Goal: Transaction & Acquisition: Purchase product/service

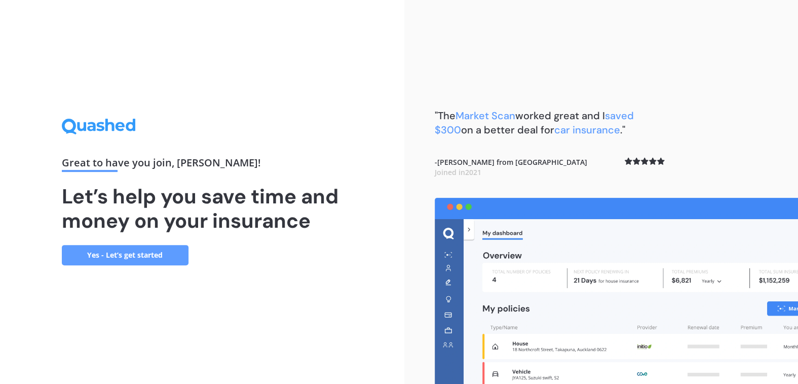
click at [116, 254] on link "Yes - Let’s get started" at bounding box center [125, 255] width 127 height 20
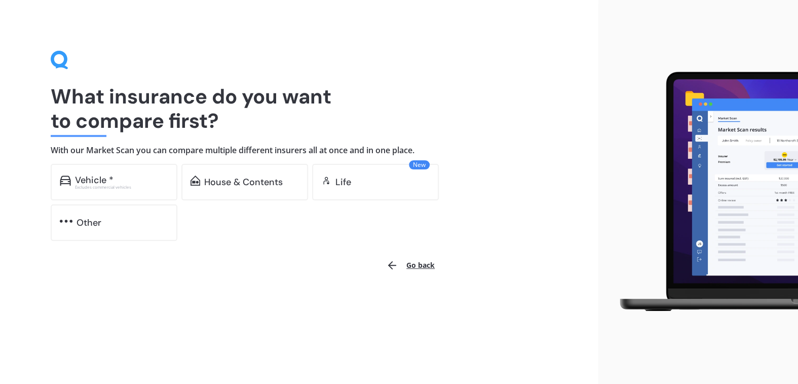
click at [92, 187] on div "Excludes commercial vehicles" at bounding box center [121, 187] width 93 height 4
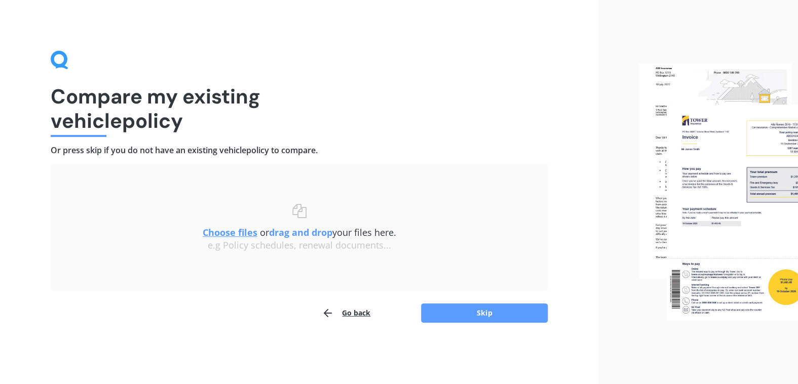
click at [491, 314] on button "Skip" at bounding box center [484, 312] width 127 height 19
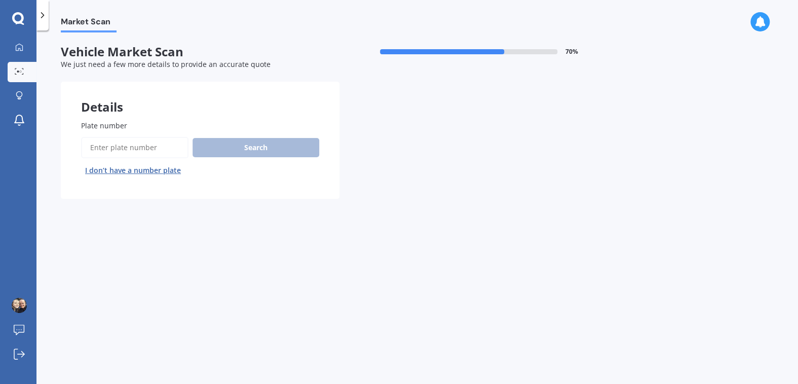
click at [183, 123] on label "Plate number" at bounding box center [198, 125] width 234 height 11
click at [183, 137] on input "Plate number" at bounding box center [134, 147] width 107 height 21
type input "MPR524"
click at [240, 146] on button "Search" at bounding box center [256, 147] width 127 height 19
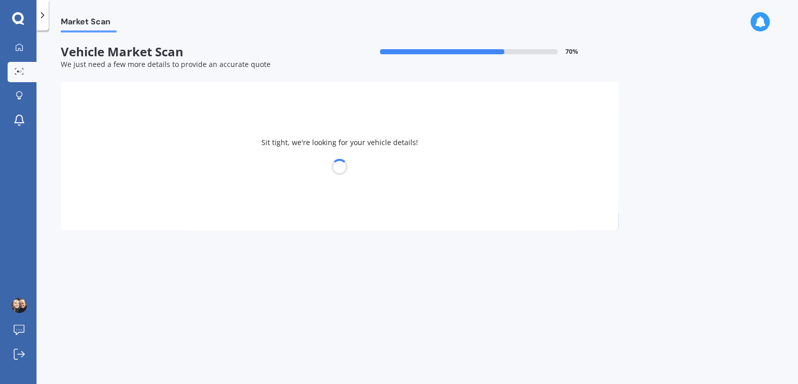
select select "AUDI"
select select "A3"
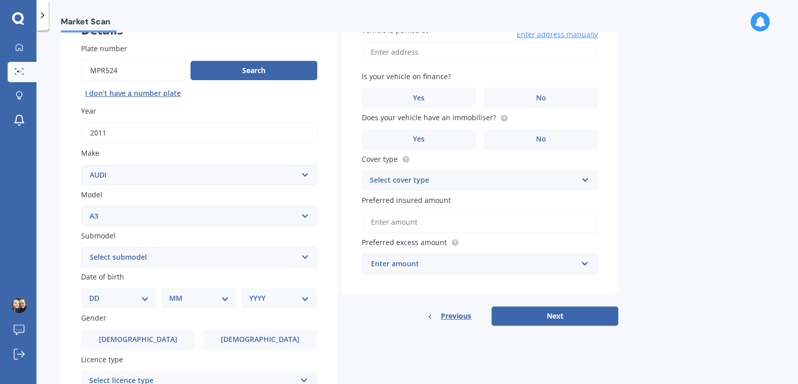
scroll to position [101, 0]
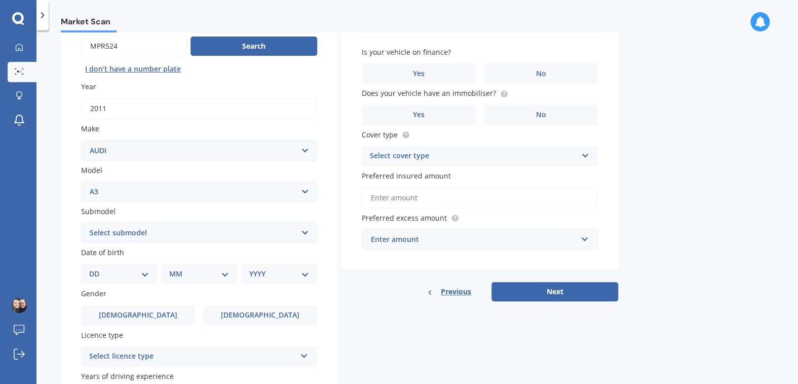
click at [146, 277] on select "DD 01 02 03 04 05 06 07 08 09 10 11 12 13 14 15 16 17 18 19 20 21 22 23 24 25 2…" at bounding box center [119, 273] width 60 height 11
select select "06"
click at [97, 268] on select "DD 01 02 03 04 05 06 07 08 09 10 11 12 13 14 15 16 17 18 19 20 21 22 23 24 25 2…" at bounding box center [119, 273] width 60 height 11
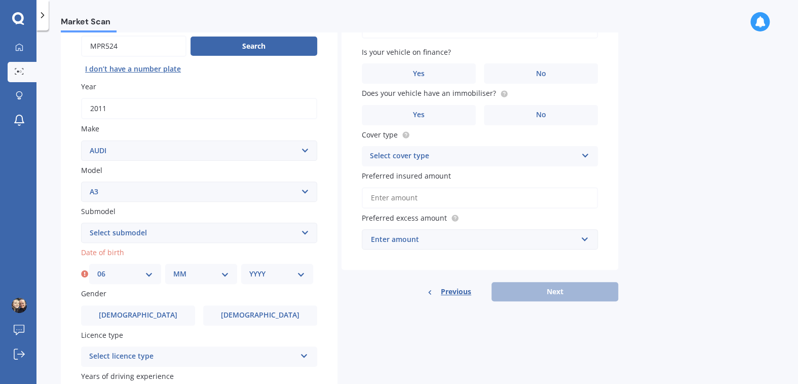
click at [193, 276] on select "MM 01 02 03 04 05 06 07 08 09 10 11 12" at bounding box center [201, 273] width 56 height 11
select select "11"
click at [173, 268] on select "MM 01 02 03 04 05 06 07 08 09 10 11 12" at bounding box center [201, 273] width 56 height 11
click at [279, 277] on select "YYYY 2025 2024 2023 2022 2021 2020 2019 2018 2017 2016 2015 2014 2013 2012 2011…" at bounding box center [277, 273] width 56 height 11
select select "1975"
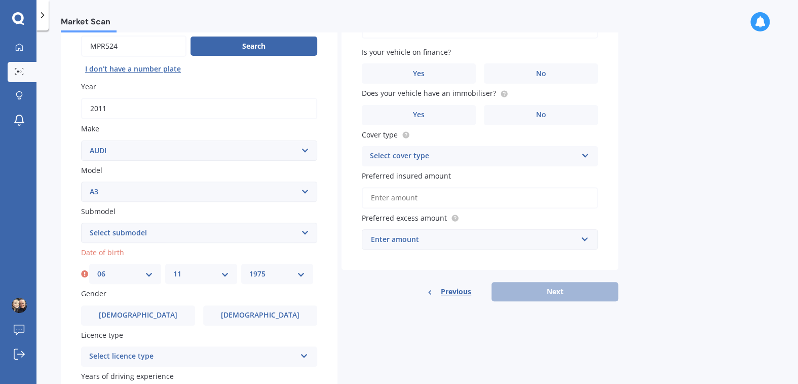
click at [249, 268] on select "YYYY 2025 2024 2023 2022 2021 2020 2019 2018 2017 2016 2015 2014 2013 2012 2011…" at bounding box center [277, 273] width 56 height 11
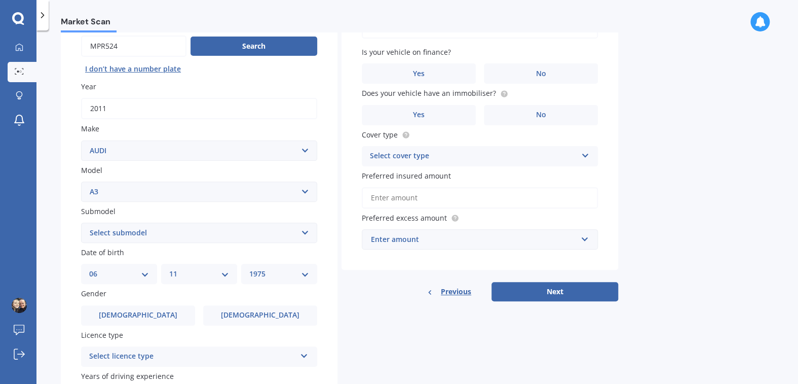
click at [238, 317] on label "Female" at bounding box center [260, 315] width 114 height 20
click at [0, 0] on input "Female" at bounding box center [0, 0] width 0 height 0
click at [230, 354] on div "Select licence type" at bounding box center [192, 356] width 207 height 12
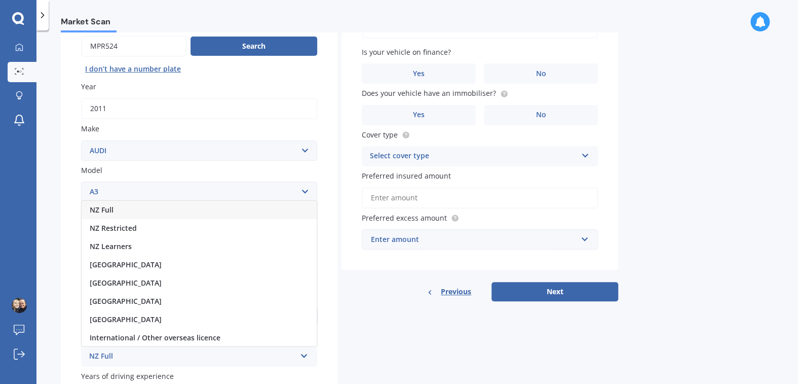
click at [119, 209] on div "NZ Full" at bounding box center [199, 210] width 235 height 18
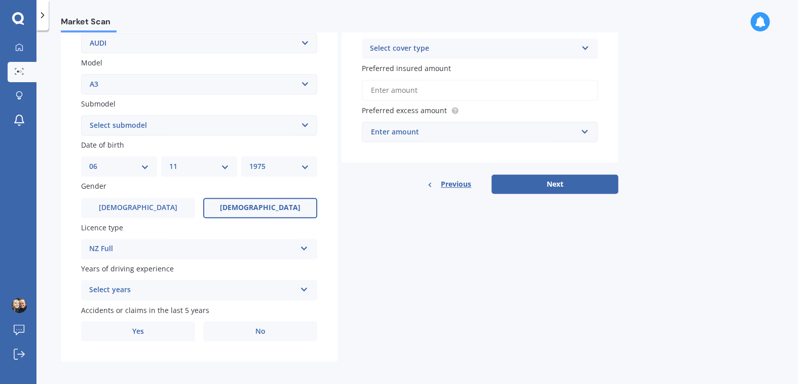
scroll to position [210, 0]
click at [305, 286] on icon at bounding box center [304, 285] width 9 height 7
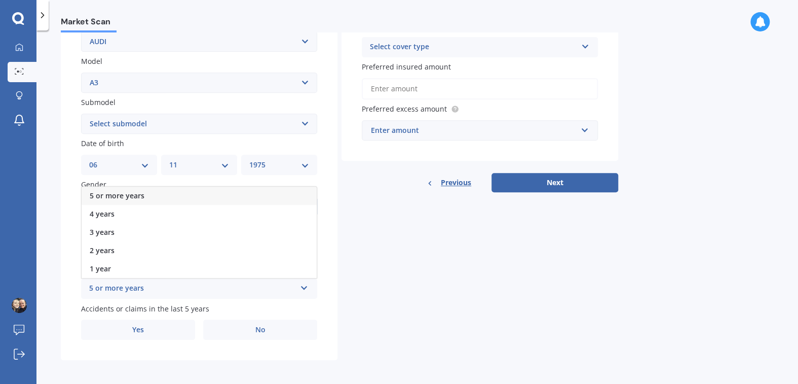
click at [125, 191] on span "5 or more years" at bounding box center [117, 196] width 55 height 10
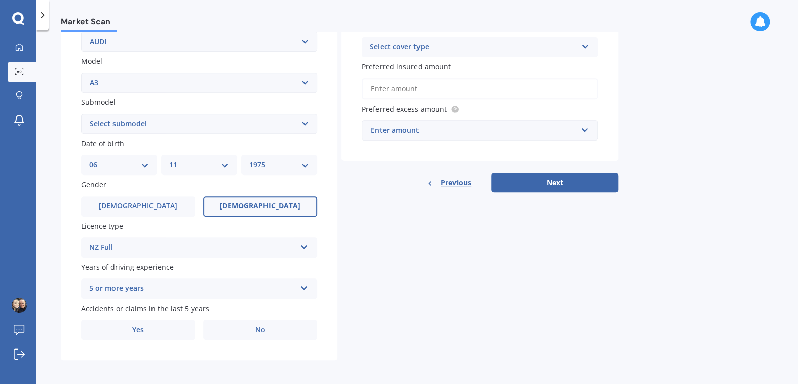
click at [260, 334] on label "No" at bounding box center [260, 329] width 114 height 20
click at [0, 0] on input "No" at bounding box center [0, 0] width 0 height 0
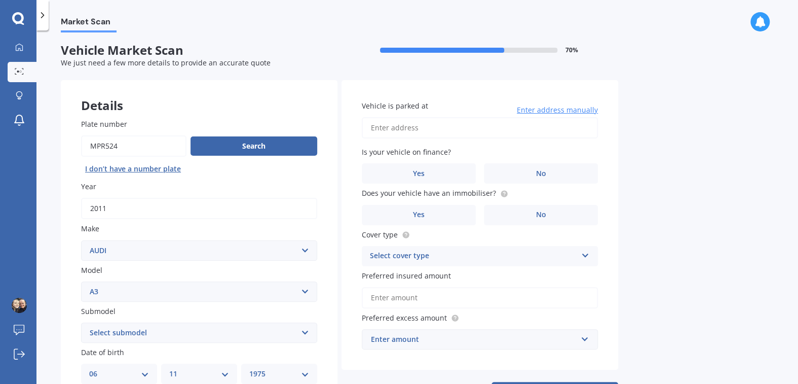
scroll to position [0, 0]
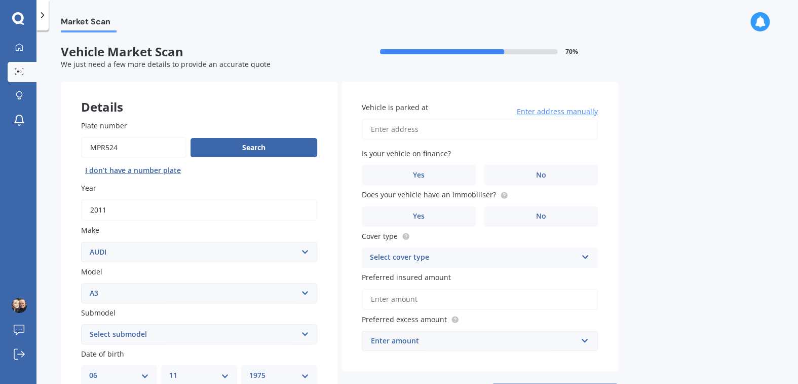
click at [447, 127] on input "Vehicle is parked at" at bounding box center [480, 129] width 236 height 21
type input "42 Napuka Road, Henderson Valley, Auckland 0612"
click at [546, 173] on label "No" at bounding box center [541, 175] width 114 height 20
click at [0, 0] on input "No" at bounding box center [0, 0] width 0 height 0
click at [524, 215] on label "No" at bounding box center [541, 216] width 114 height 20
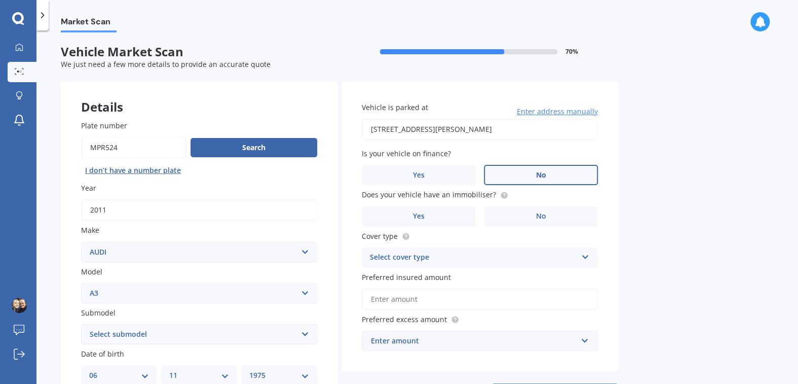
click at [0, 0] on input "No" at bounding box center [0, 0] width 0 height 0
click at [435, 257] on div "Select cover type" at bounding box center [473, 257] width 207 height 12
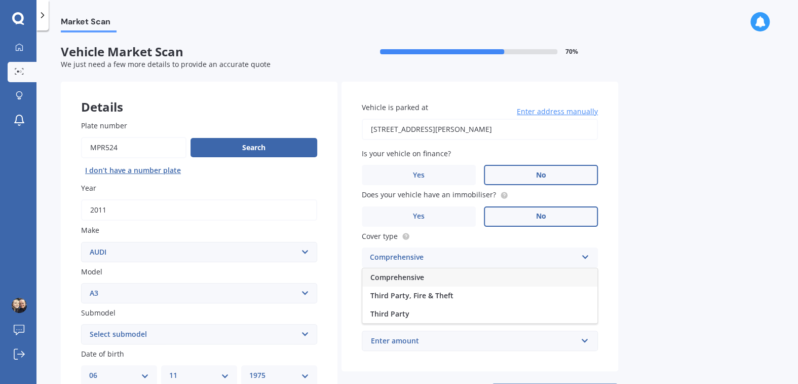
click at [413, 276] on span "Comprehensive" at bounding box center [398, 277] width 54 height 10
click at [436, 297] on input "Preferred insured amount" at bounding box center [480, 298] width 236 height 21
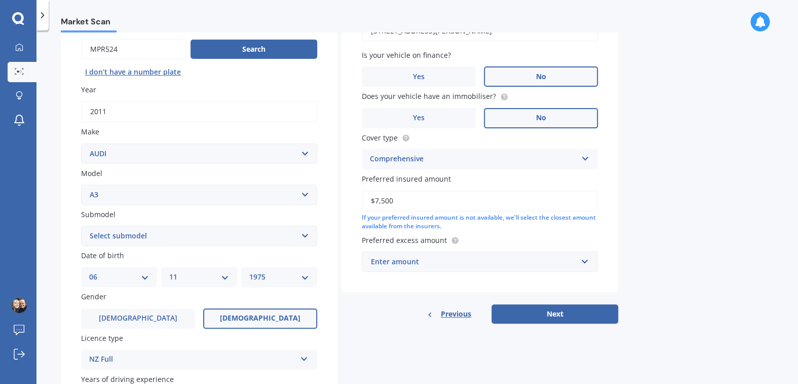
scroll to position [101, 0]
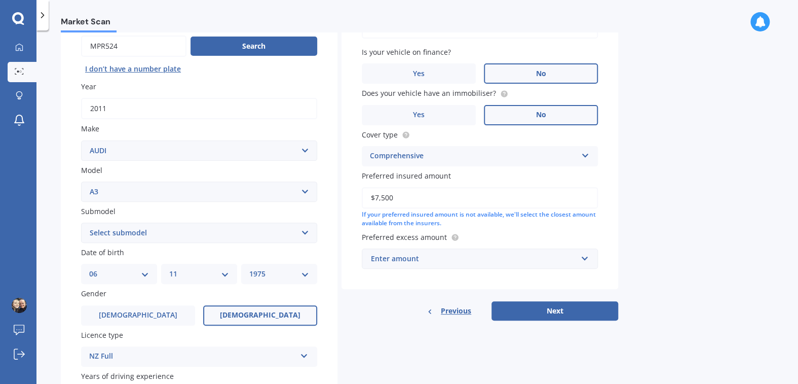
type input "$7,500"
click at [587, 254] on input "text" at bounding box center [476, 258] width 227 height 19
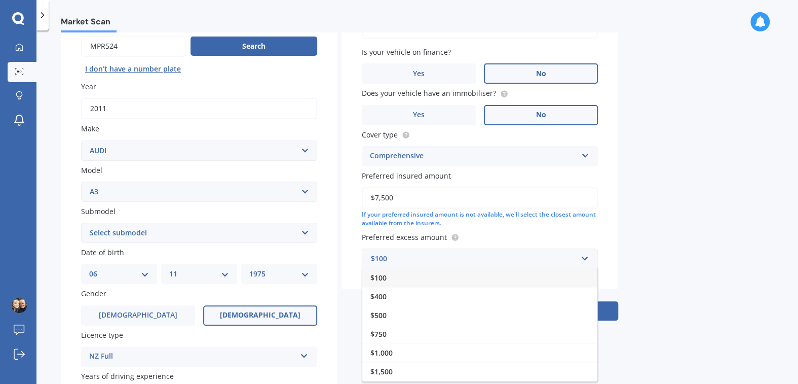
click at [448, 335] on div "$750" at bounding box center [479, 333] width 235 height 19
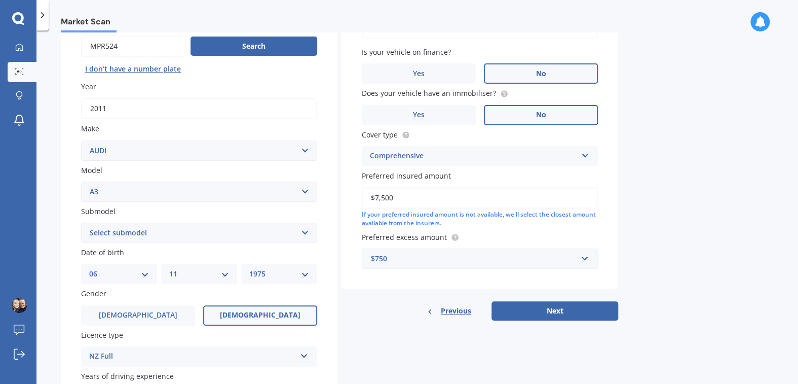
click at [544, 312] on button "Next" at bounding box center [555, 310] width 127 height 19
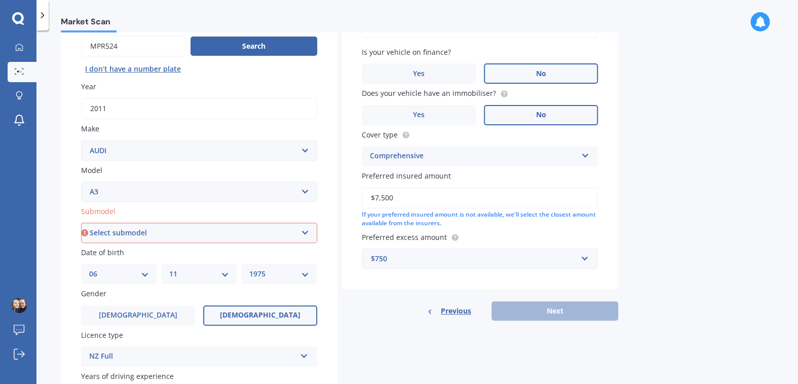
click at [303, 230] on select "Select submodel (All other) 1.4 TFSI 1.6 1.8 Non Turbo 1.8 Turbo 2.0 FSI 2.0 TD…" at bounding box center [199, 233] width 236 height 20
select select "1.4 TFSI"
click at [81, 223] on select "Select submodel (All other) 1.4 TFSI 1.6 1.8 Non Turbo 1.8 Turbo 2.0 FSI 2.0 TD…" at bounding box center [199, 233] width 236 height 20
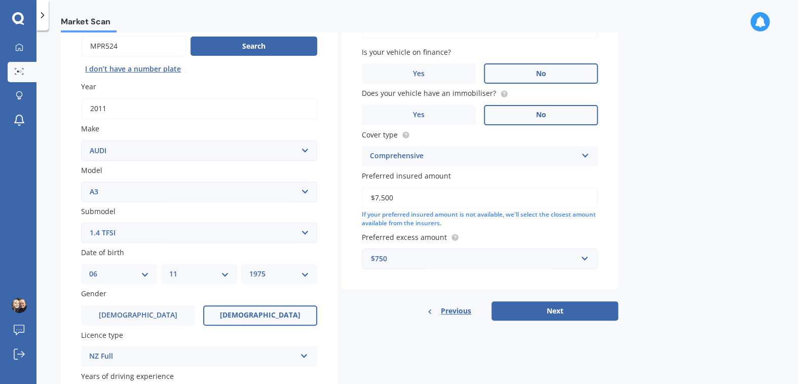
click at [551, 306] on button "Next" at bounding box center [555, 310] width 127 height 19
select select "06"
select select "11"
select select "1975"
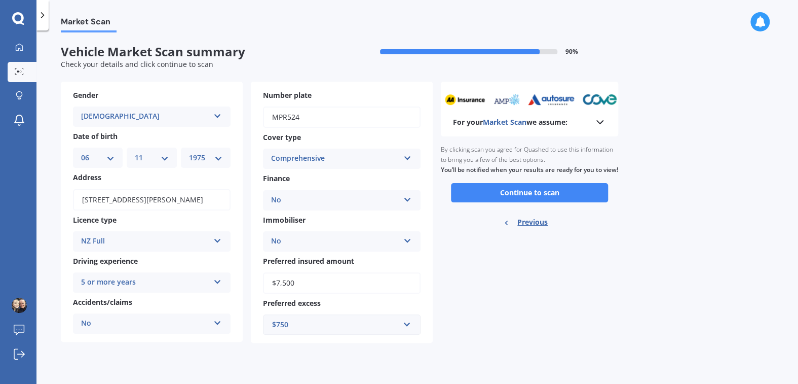
scroll to position [0, 0]
click at [535, 201] on button "Continue to scan" at bounding box center [529, 192] width 157 height 19
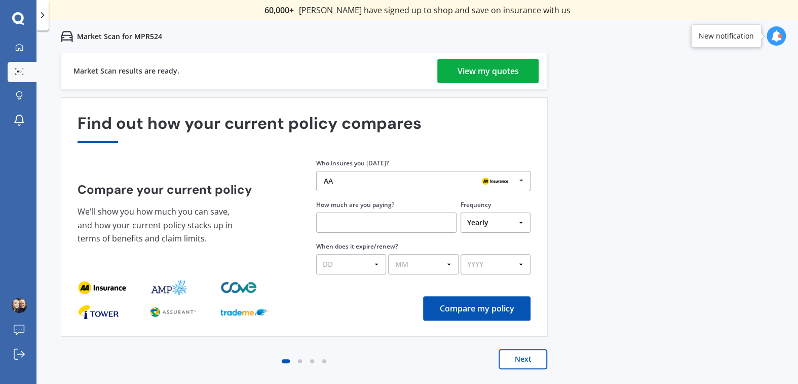
click at [475, 66] on div "View my quotes" at bounding box center [488, 71] width 61 height 24
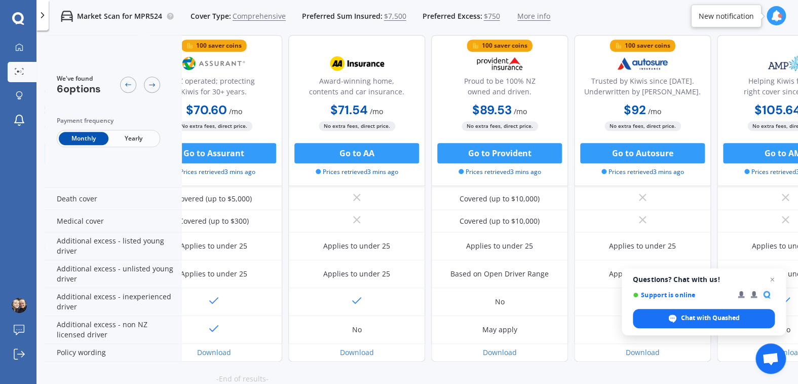
scroll to position [456, 239]
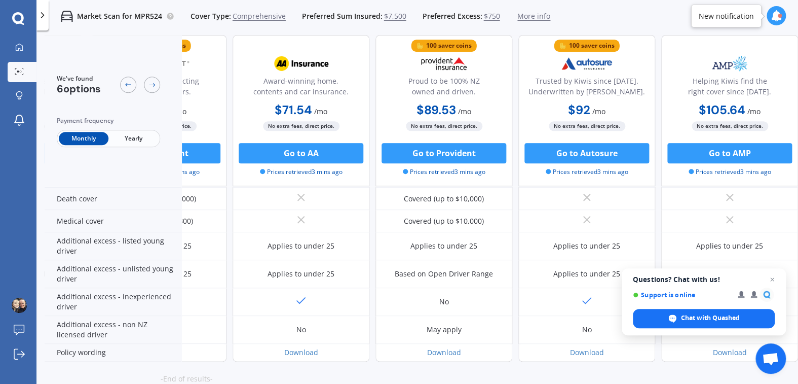
click at [772, 279] on span "Open chat" at bounding box center [773, 279] width 12 height 12
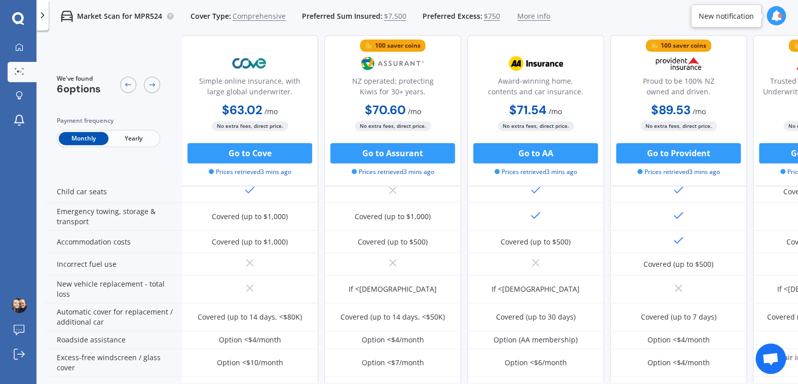
scroll to position [30, 0]
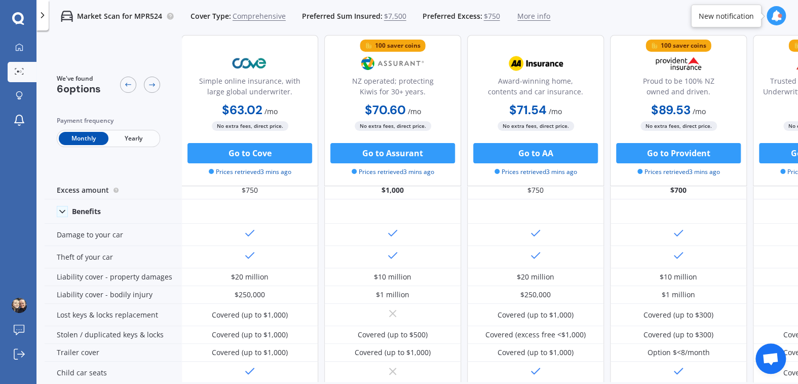
click at [773, 354] on span "Open chat" at bounding box center [770, 359] width 17 height 14
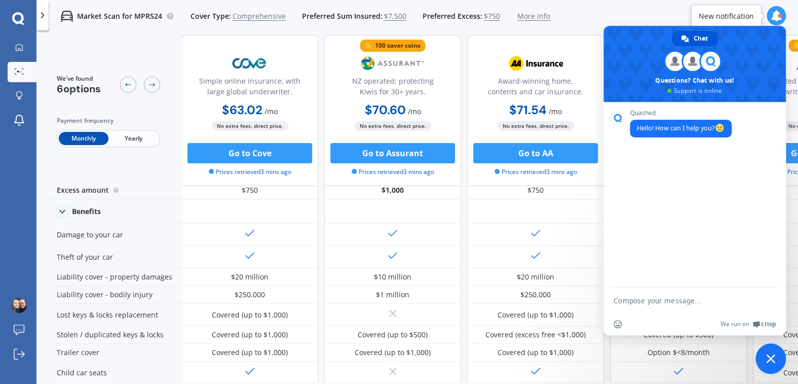
click at [642, 295] on textarea "Compose your message..." at bounding box center [685, 299] width 142 height 25
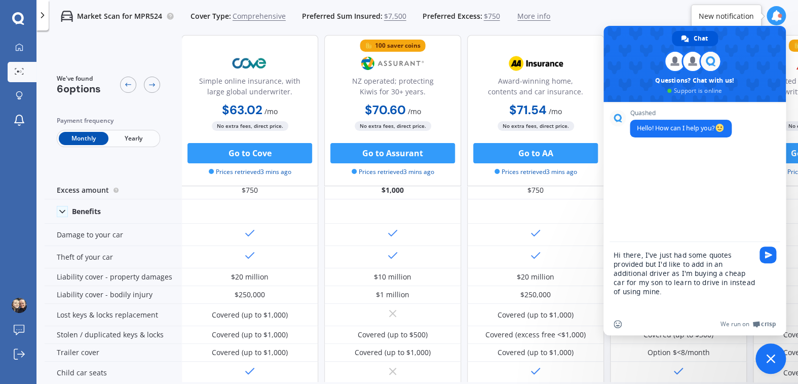
type textarea "Hi there, I've just had some quotes provided but I'd like to add in an addition…"
click at [774, 257] on span "Send" at bounding box center [768, 254] width 17 height 17
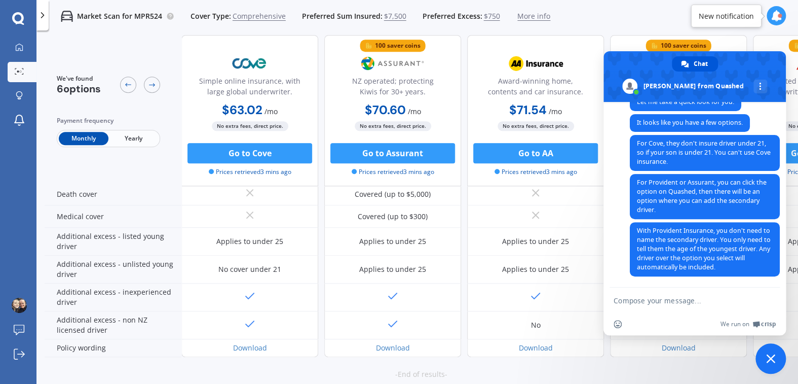
scroll to position [436, 0]
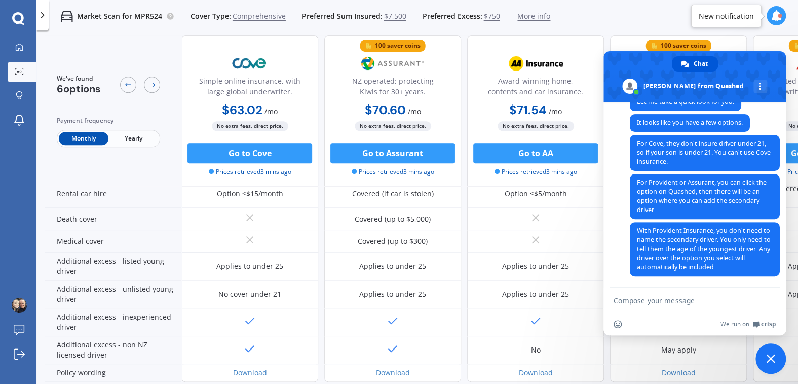
click at [394, 264] on div "Applies to under 25" at bounding box center [392, 266] width 67 height 10
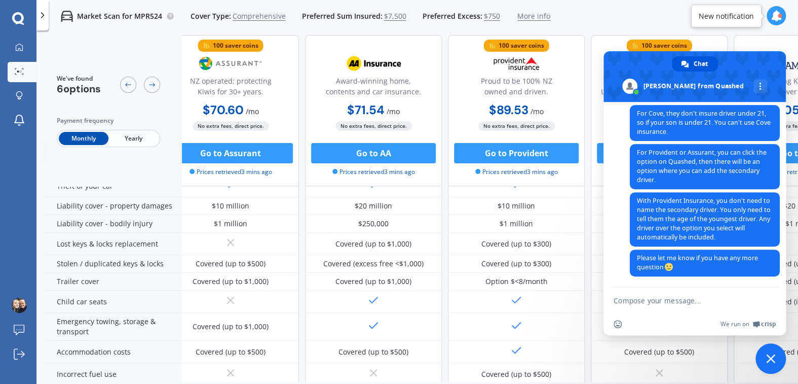
scroll to position [101, 174]
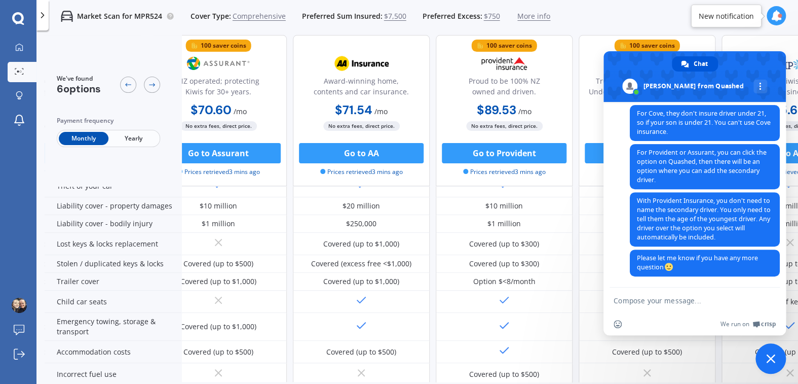
click at [615, 299] on textarea "Compose your message..." at bounding box center [685, 299] width 142 height 25
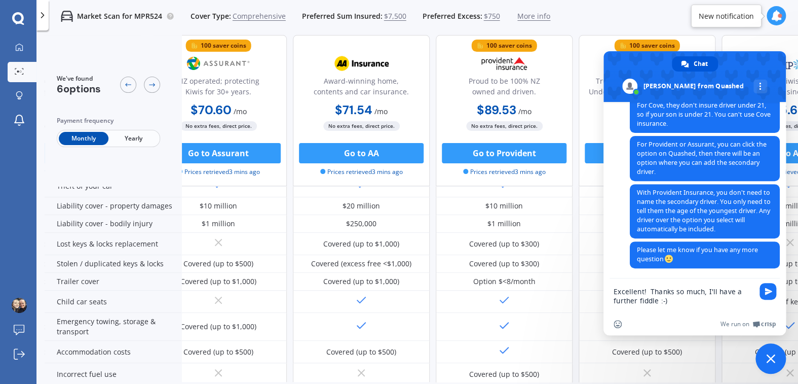
type textarea "Excellent! Thanks so much, I'll have a further fiddle :-)"
drag, startPoint x: 765, startPoint y: 292, endPoint x: 700, endPoint y: 301, distance: 66.0
click at [765, 293] on span "Send" at bounding box center [769, 291] width 8 height 8
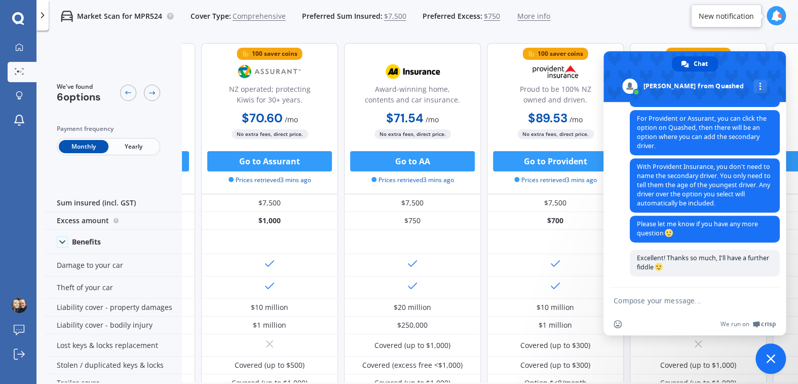
scroll to position [0, 91]
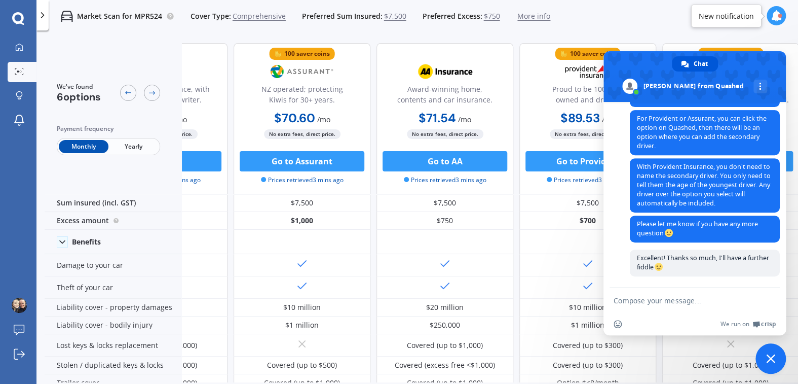
click at [297, 158] on button "Go to Assurant" at bounding box center [302, 161] width 125 height 20
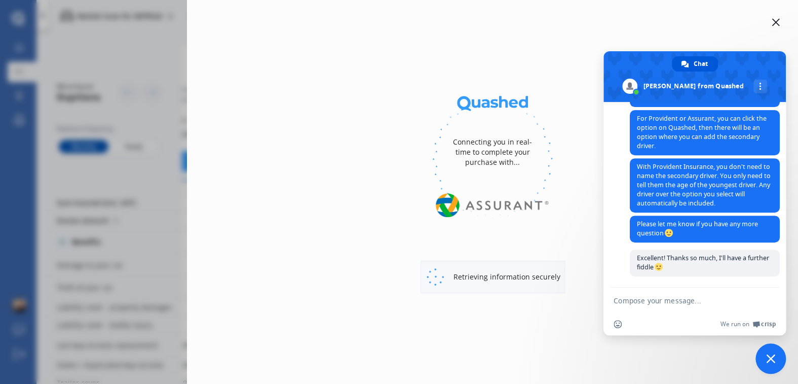
select select "Monthly"
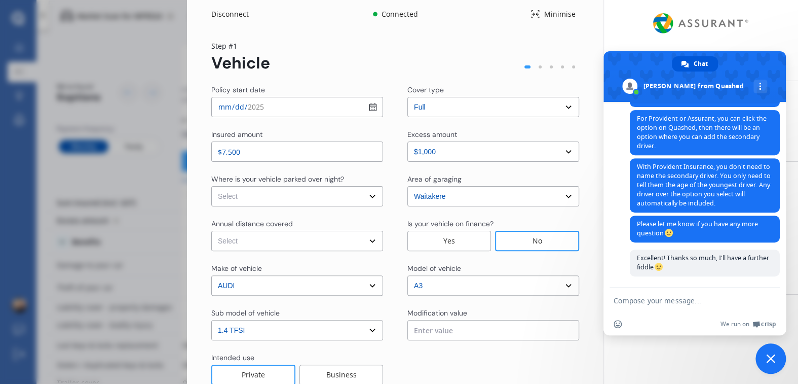
click at [371, 199] on select "Select In a garage On own property On street or road" at bounding box center [297, 196] width 172 height 20
click at [246, 197] on select "Select In a garage On own property On street or road" at bounding box center [297, 196] width 172 height 20
click at [306, 241] on select "Select Low (less than 15,000km per year) Average (15,000-30,000km per year) Hig…" at bounding box center [297, 241] width 172 height 20
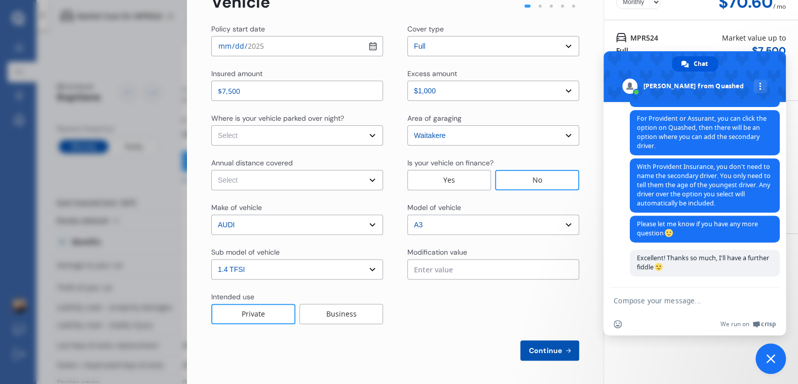
scroll to position [61, 0]
click at [543, 351] on span "Continue" at bounding box center [545, 350] width 37 height 8
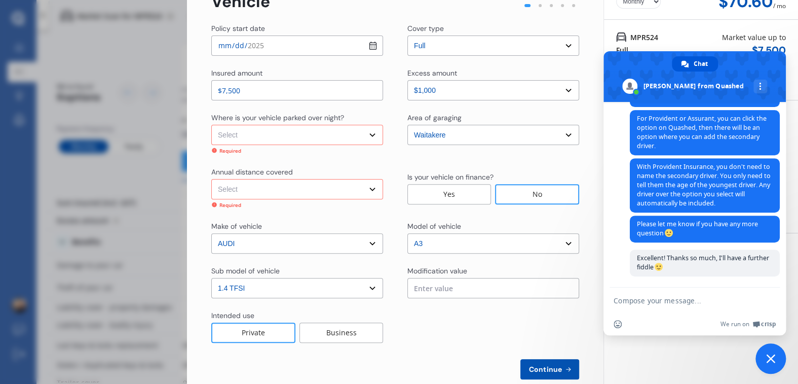
click at [292, 133] on select "Select In a garage On own property On street or road" at bounding box center [297, 135] width 172 height 20
click at [211, 125] on select "Select In a garage On own property On street or road" at bounding box center [297, 135] width 172 height 20
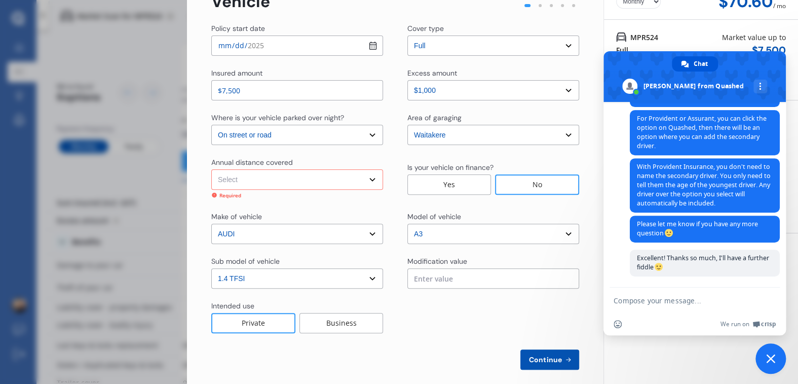
click at [261, 136] on select "Select In a garage On own property On street or road" at bounding box center [297, 135] width 172 height 20
select select "On own property"
click at [211, 125] on select "Select In a garage On own property On street or road" at bounding box center [297, 135] width 172 height 20
click at [257, 185] on select "Select Low (less than 15,000km per year) Average (15,000-30,000km per year) Hig…" at bounding box center [297, 179] width 172 height 20
select select "15000"
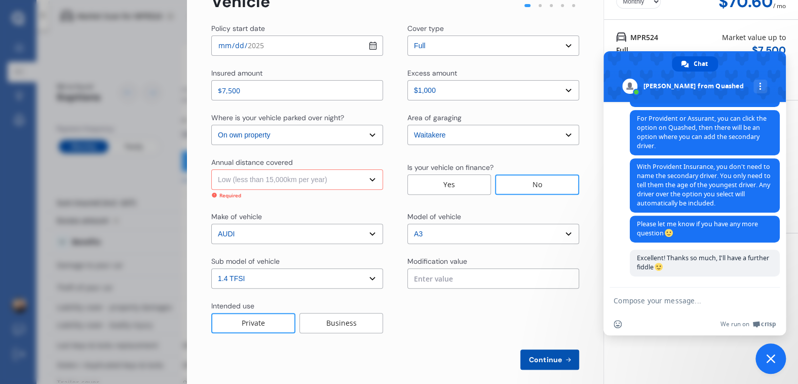
click at [211, 169] on select "Select Low (less than 15,000km per year) Average (15,000-30,000km per year) Hig…" at bounding box center [297, 179] width 172 height 20
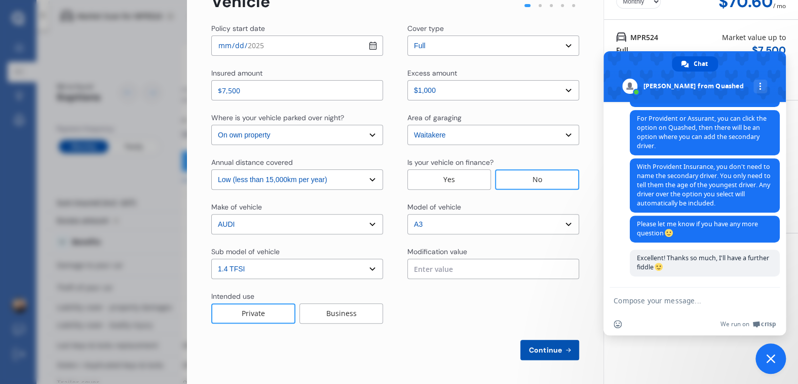
click at [545, 352] on span "Continue" at bounding box center [545, 350] width 37 height 8
select select "Miss"
select select "06"
select select "11"
select select "1975"
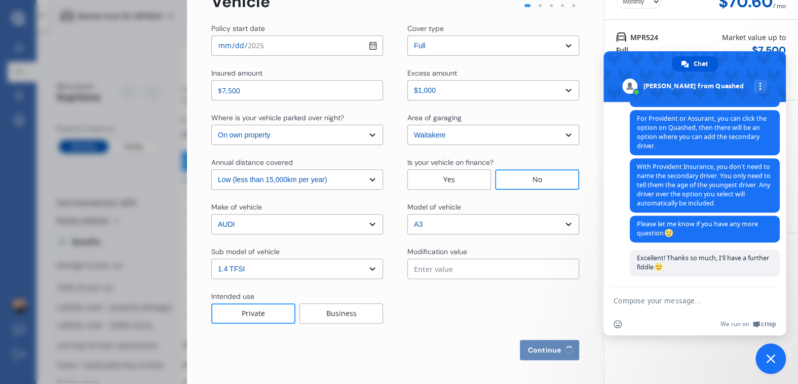
select select "full"
select select "more than 4 years"
select select "New Zealand"
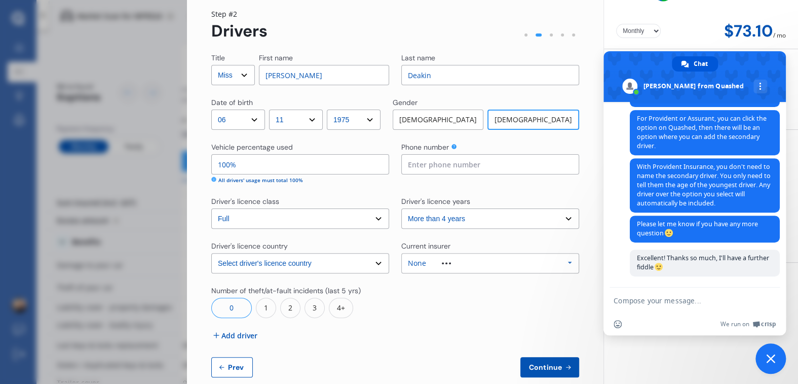
scroll to position [49, 0]
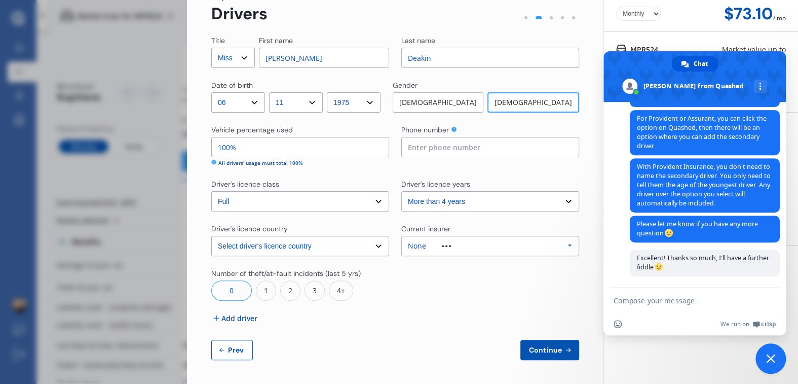
click at [235, 317] on span "Add driver" at bounding box center [240, 318] width 36 height 11
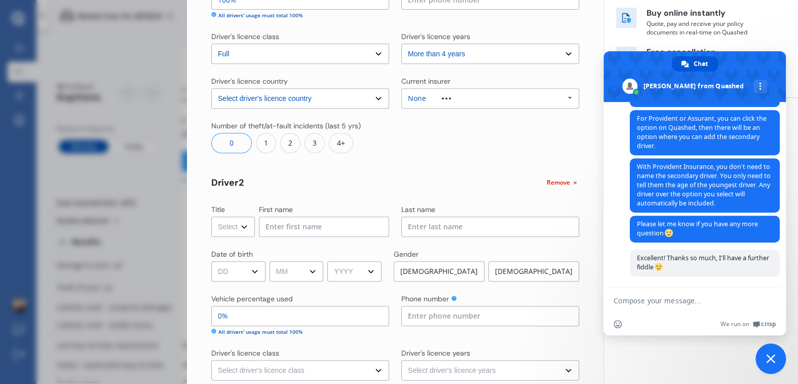
scroll to position [201, 0]
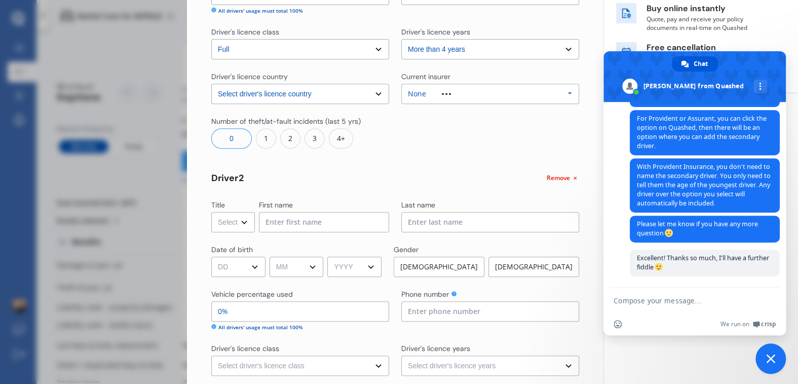
click at [243, 224] on select "Select Mr Mrs Miss Ms Dr" at bounding box center [233, 222] width 44 height 20
select select "Mr"
click at [211, 212] on select "Select Mr Mrs Miss Ms Dr" at bounding box center [233, 222] width 44 height 20
click at [318, 226] on input at bounding box center [324, 222] width 130 height 20
type input "Sam"
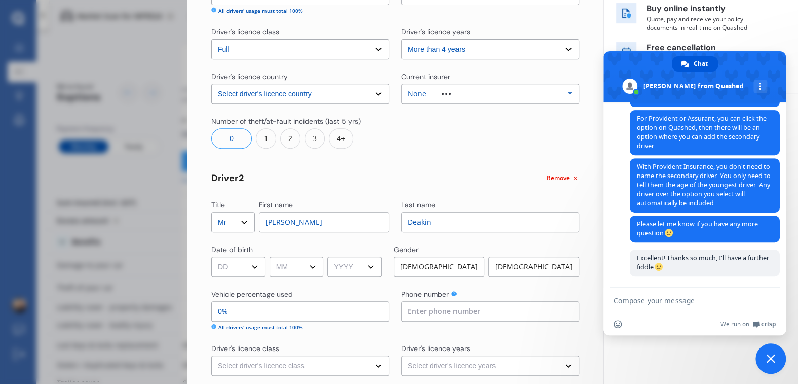
type input "Deakin"
select select "14"
select select "07"
click at [378, 264] on select "YYYY 2009 2008 2007 2006 2005 2004 2003 2002 2001 2000 1999 1998 1997 1996 1995…" at bounding box center [354, 267] width 54 height 20
select select "2008"
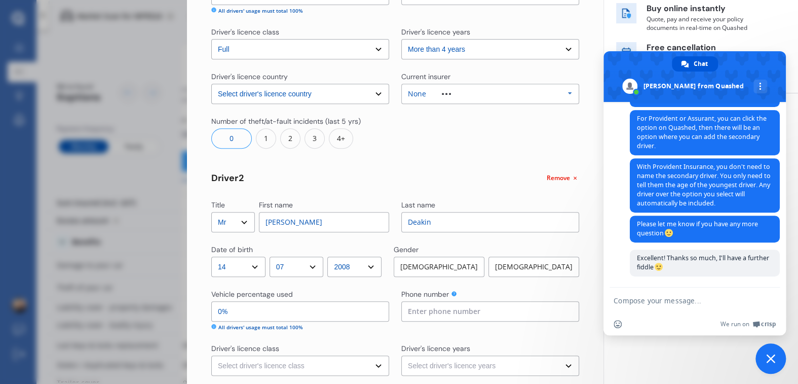
click at [331, 257] on select "YYYY 2009 2008 2007 2006 2005 2004 2003 2002 2001 2000 1999 1998 1997 1996 1995…" at bounding box center [354, 267] width 54 height 20
click at [431, 264] on div "Male" at bounding box center [439, 267] width 91 height 20
click at [286, 312] on input "0%" at bounding box center [300, 311] width 178 height 20
type input "95%"
type input "5%"
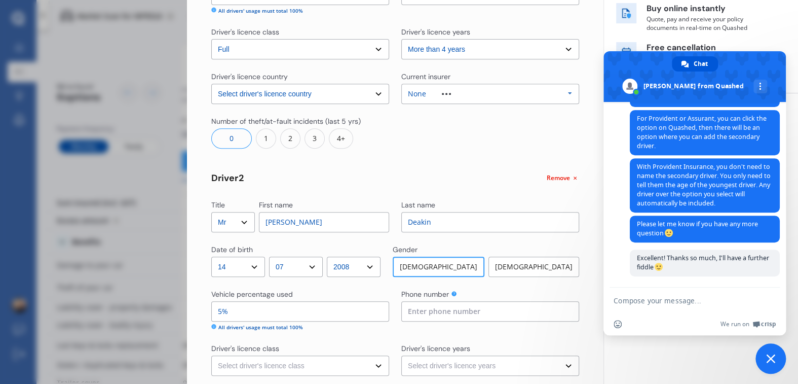
type input "50%"
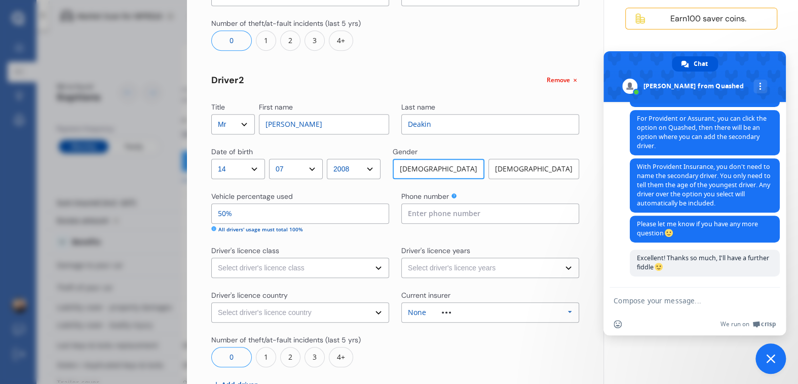
scroll to position [303, 0]
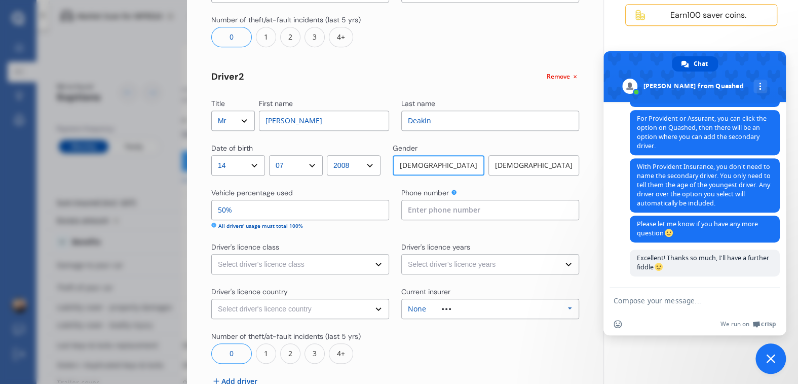
type input "50%"
click at [376, 264] on select "Select driver's licence class None Learner Restricted Full" at bounding box center [300, 264] width 178 height 20
select select "restricted"
click at [211, 254] on select "Select driver's licence class None Learner Restricted Full" at bounding box center [300, 264] width 178 height 20
click at [422, 266] on select "Select driver's licence years Less than 1 year 1-2 years 2-4 years More than 4 …" at bounding box center [491, 264] width 178 height 20
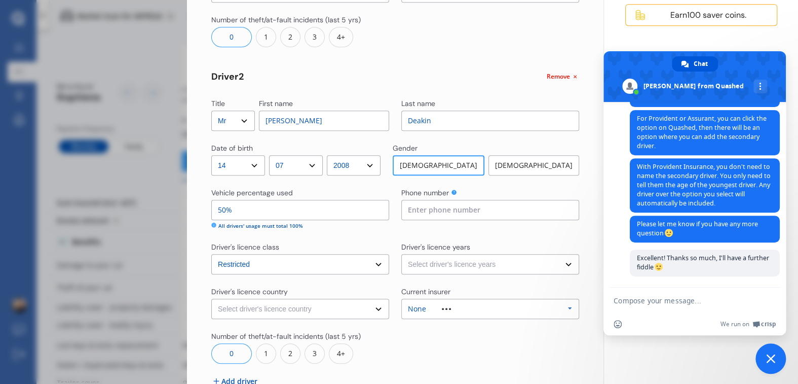
select select "less than 1 year"
click at [402, 254] on select "Select driver's licence years Less than 1 year 1-2 years 2-4 years More than 4 …" at bounding box center [491, 264] width 178 height 20
click at [319, 309] on select "Select driver's licence country New Zealand Australia Canada Japan Singapore So…" at bounding box center [300, 309] width 178 height 20
select select "New Zealand"
click at [211, 299] on select "Select driver's licence country New Zealand Australia Canada Japan Singapore So…" at bounding box center [300, 309] width 178 height 20
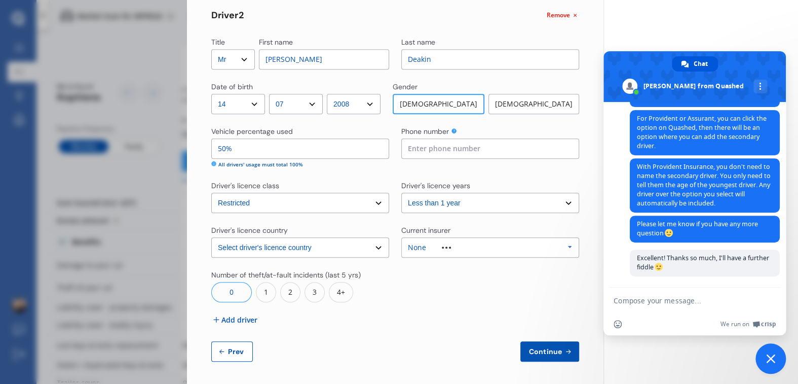
scroll to position [366, 0]
click at [538, 350] on span "Continue" at bounding box center [545, 350] width 37 height 8
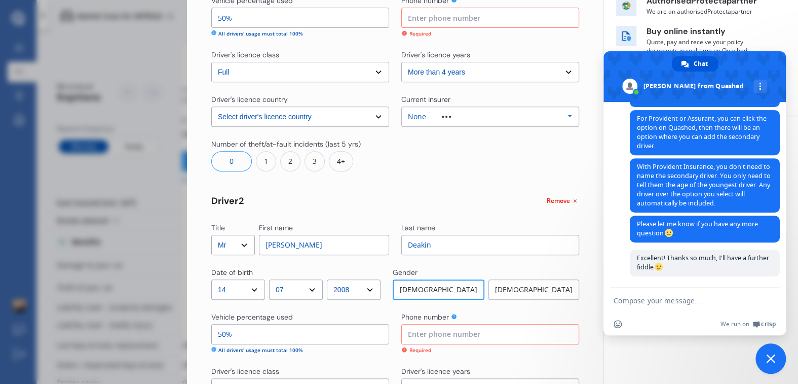
scroll to position [173, 0]
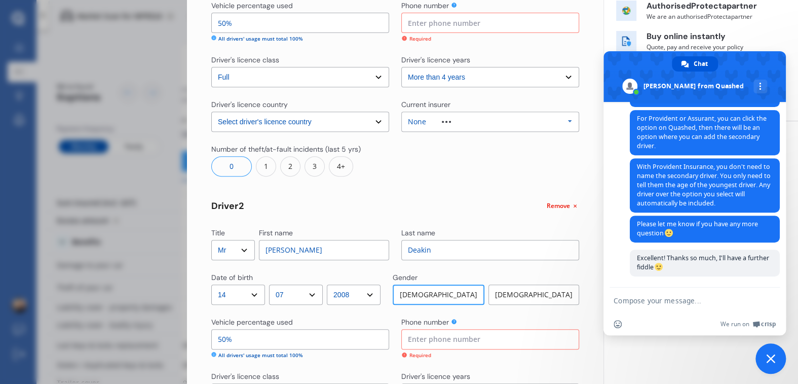
click at [446, 344] on input at bounding box center [491, 339] width 178 height 20
type input "021 867647"
click at [425, 24] on input at bounding box center [491, 23] width 178 height 20
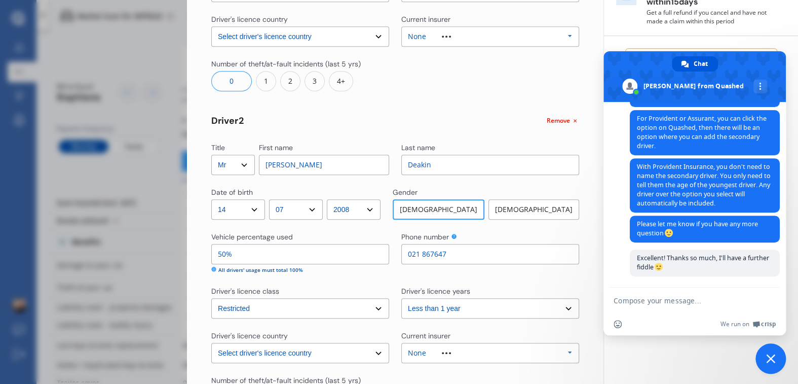
scroll to position [366, 0]
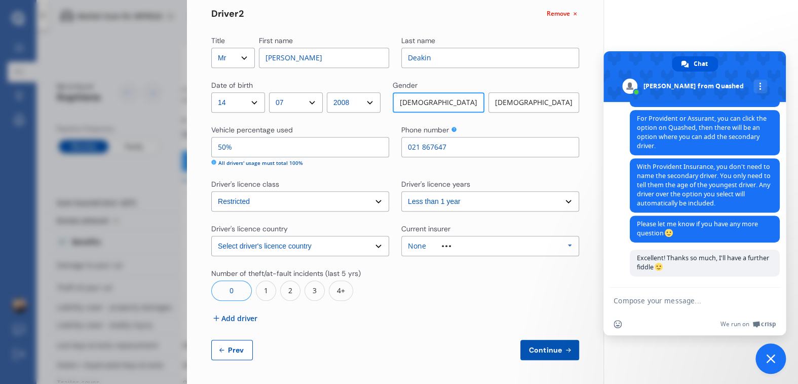
click at [542, 350] on span "Continue" at bounding box center [545, 350] width 37 height 8
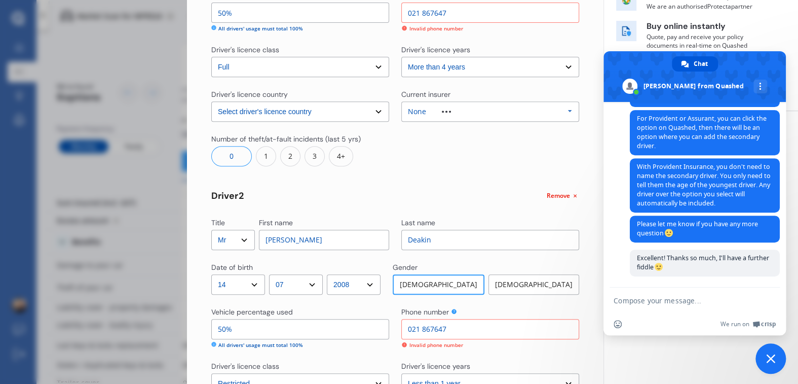
scroll to position [173, 0]
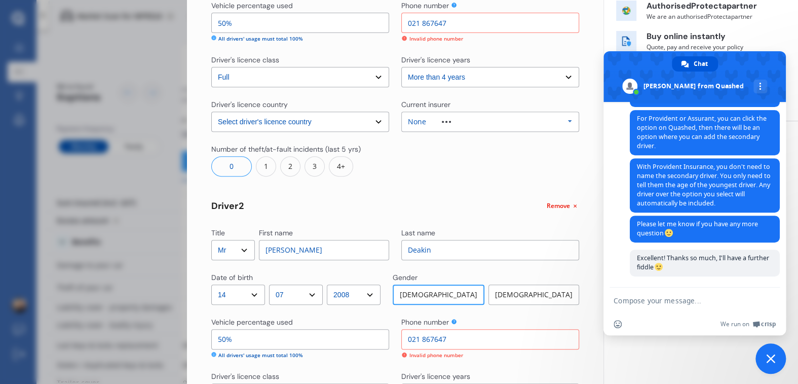
click at [419, 23] on input "021 867647" at bounding box center [491, 23] width 178 height 20
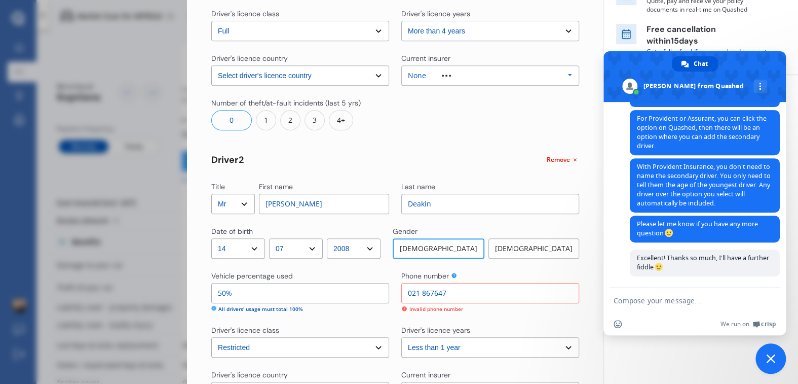
scroll to position [275, 0]
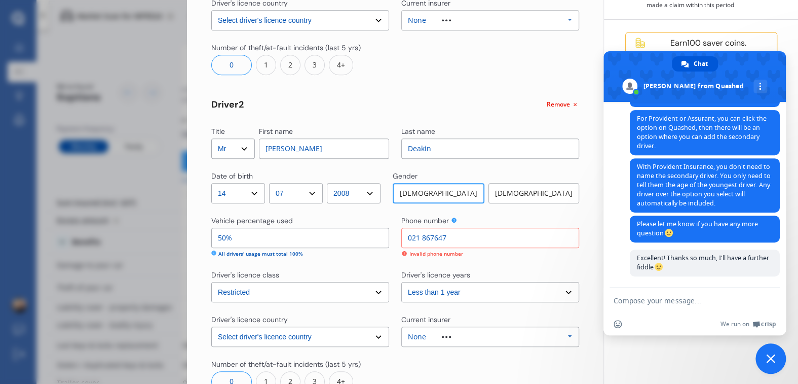
type input "021867647"
click at [416, 240] on input "021 867647" at bounding box center [491, 238] width 178 height 20
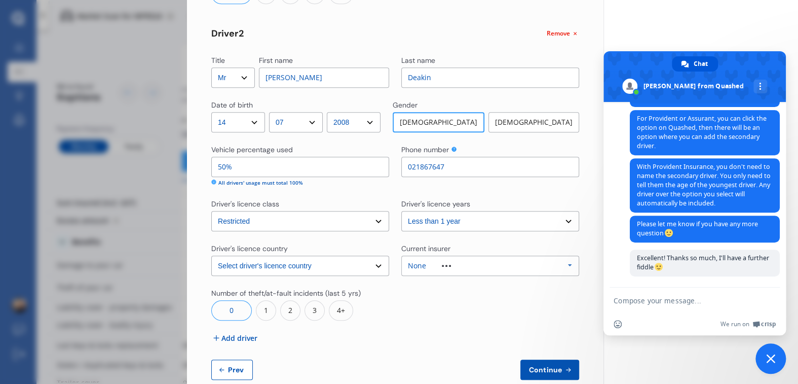
scroll to position [366, 0]
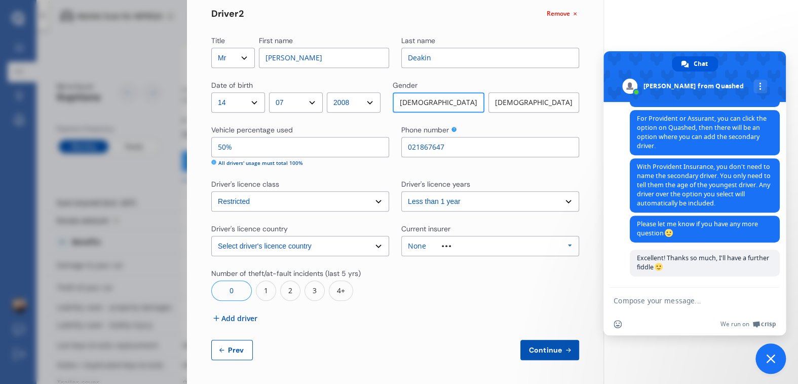
type input "021867647"
click at [529, 346] on span "Continue" at bounding box center [545, 350] width 37 height 8
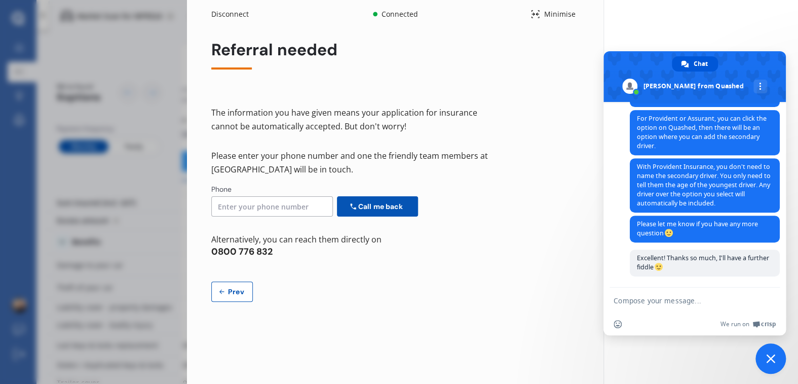
scroll to position [0, 0]
click at [259, 209] on input at bounding box center [272, 206] width 122 height 20
type input "021867647"
click at [386, 206] on span "Call me back" at bounding box center [380, 206] width 49 height 8
click at [767, 357] on span "Close chat" at bounding box center [771, 358] width 9 height 9
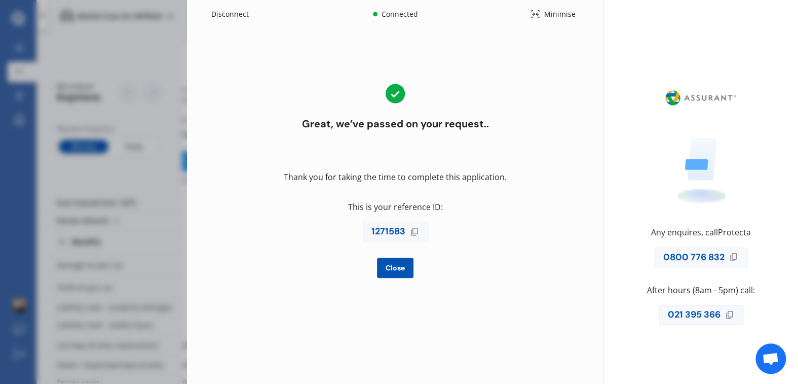
click at [399, 270] on span "Close" at bounding box center [396, 268] width 24 height 8
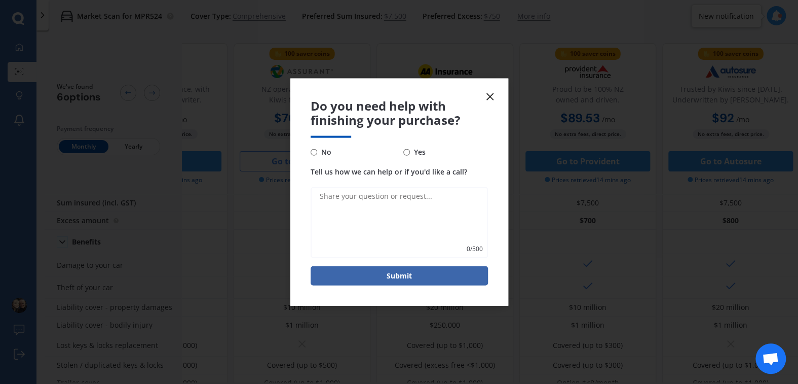
click at [313, 154] on input "No" at bounding box center [314, 152] width 7 height 7
radio input "true"
click at [491, 98] on line at bounding box center [490, 96] width 6 height 6
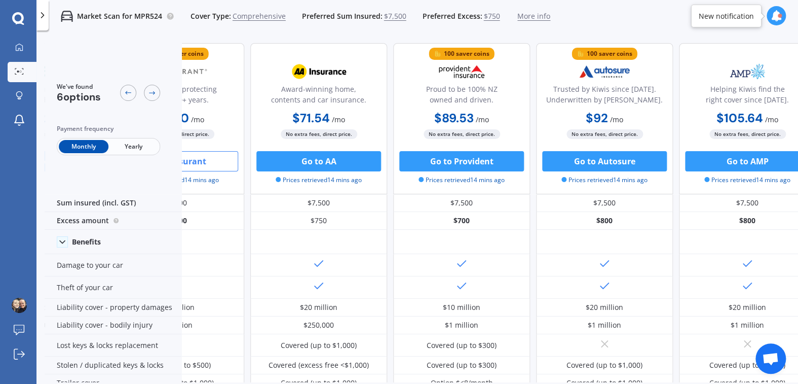
scroll to position [0, 239]
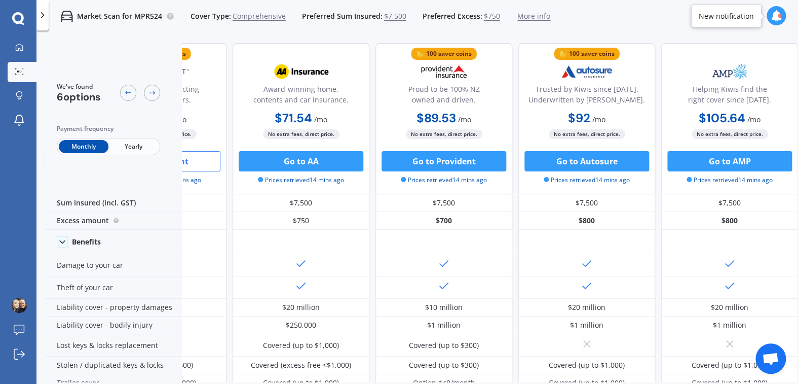
click at [434, 161] on button "Go to Provident" at bounding box center [444, 161] width 125 height 20
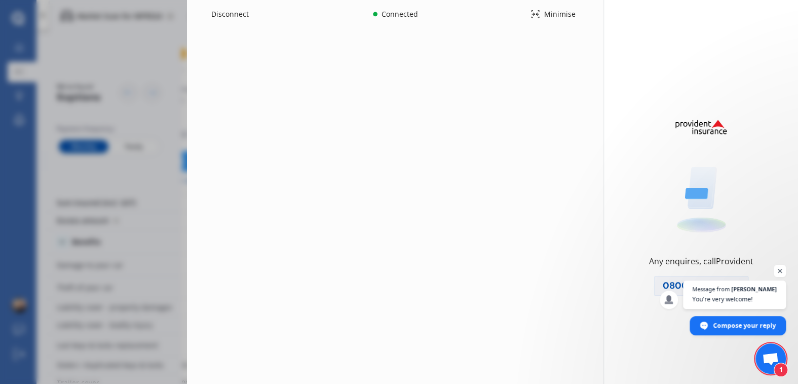
scroll to position [238, 0]
click at [780, 271] on span "Open chat" at bounding box center [780, 271] width 12 height 12
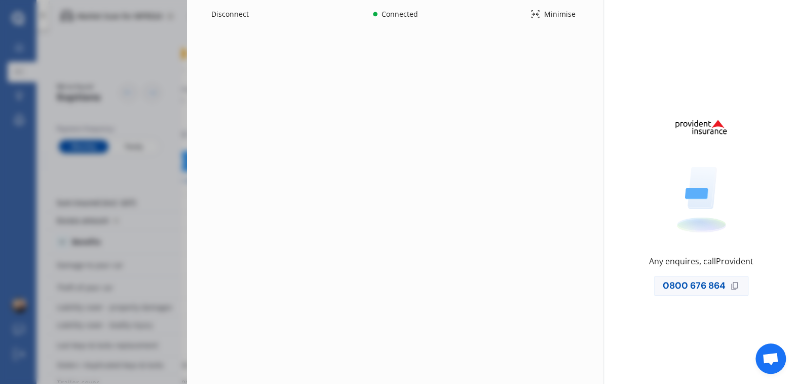
click at [534, 13] on icon at bounding box center [536, 14] width 10 height 12
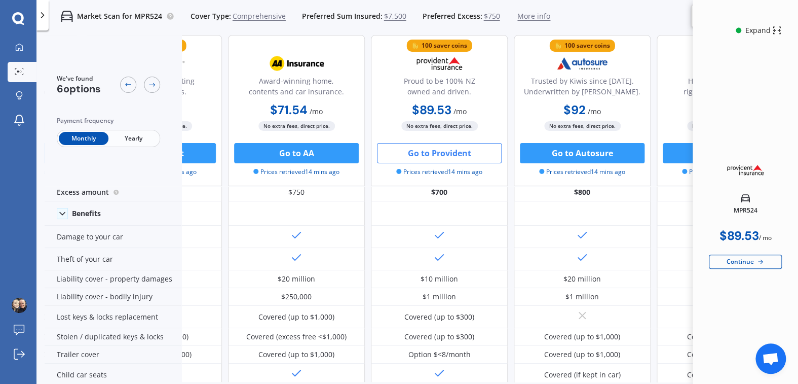
scroll to position [0, 239]
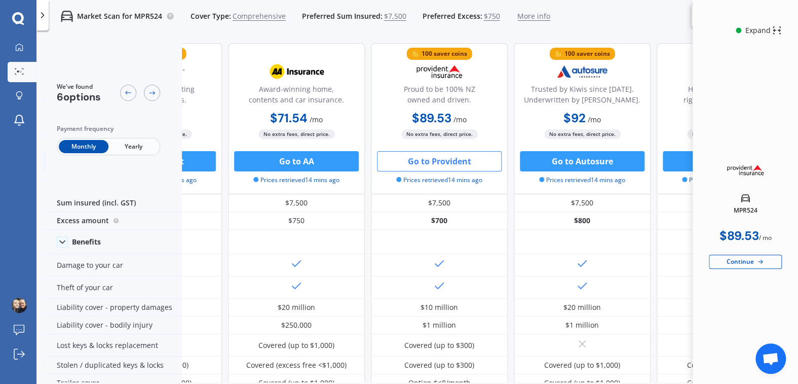
click at [448, 162] on button "Go to Provident" at bounding box center [439, 161] width 125 height 20
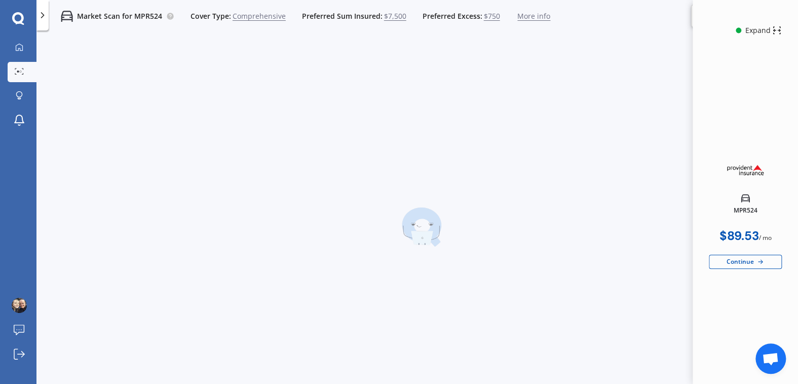
select select "Monthly"
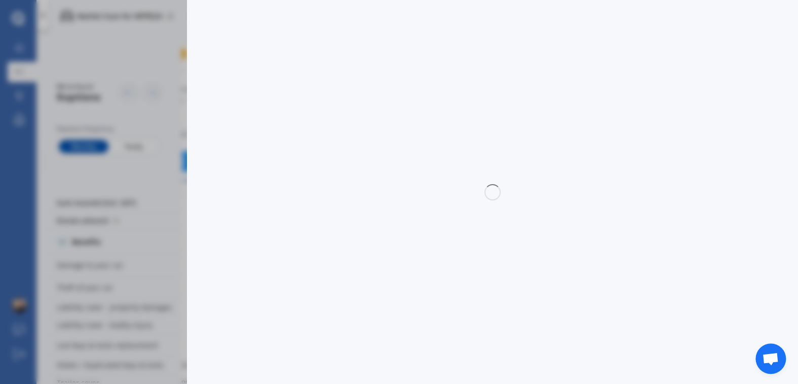
select select "full"
select select "42 Napuka Road, Henderson Valley, Auckland 0612"
select select "AUDI"
select select "A3"
select select "NO"
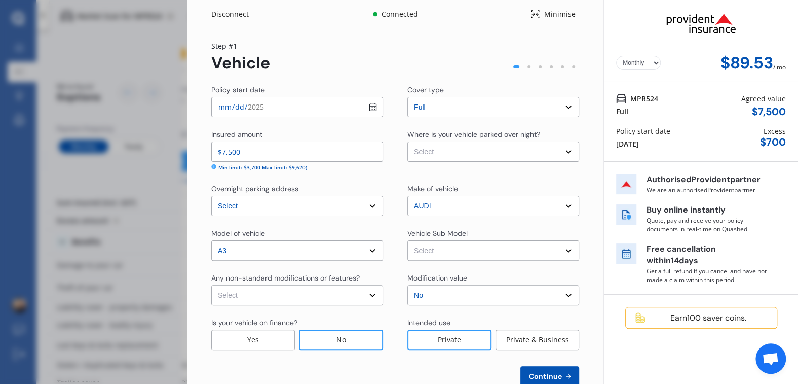
click at [369, 297] on select "Select None Nitrous Oxide System(NOS) Roll Cage Full Racing Harness" at bounding box center [297, 295] width 172 height 20
select select "none"
click at [211, 285] on select "Select None Nitrous Oxide System(NOS) Roll Cage Full Racing Harness" at bounding box center [297, 295] width 172 height 20
click at [475, 253] on select "Select A3 "TFSI Sportback 5dr S-Tronic 7sp 1.4T (16"" Wheels) MY12" A3 "TFSI Sp…" at bounding box center [494, 250] width 172 height 20
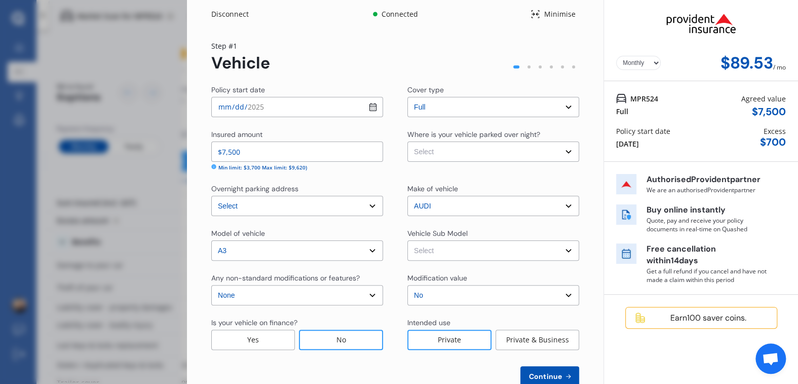
click at [539, 377] on span "Continue" at bounding box center [545, 376] width 37 height 8
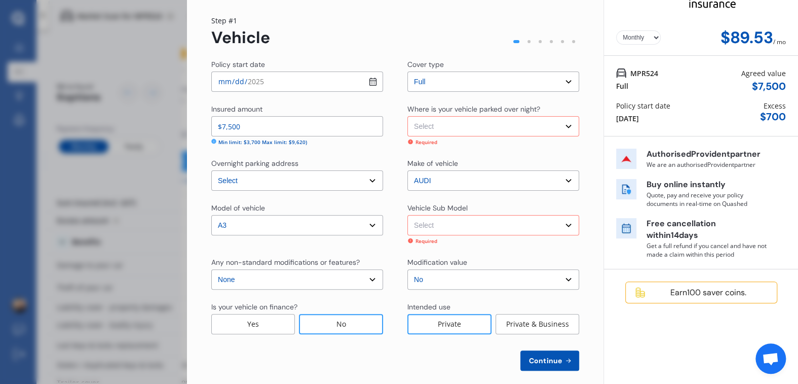
scroll to position [26, 0]
click at [497, 130] on select "Select Garage (fully enclosed) Off Street Parking Other" at bounding box center [494, 125] width 172 height 20
select select "OFF-STREET"
click at [408, 115] on select "Select Garage (fully enclosed) Off Street Parking Other" at bounding box center [494, 125] width 172 height 20
click at [480, 225] on select "Select A3 "TFSI Sportback 5dr S-Tronic 7sp 1.4T (16"" Wheels) MY12" A3 "TFSI Sp…" at bounding box center [494, 224] width 172 height 20
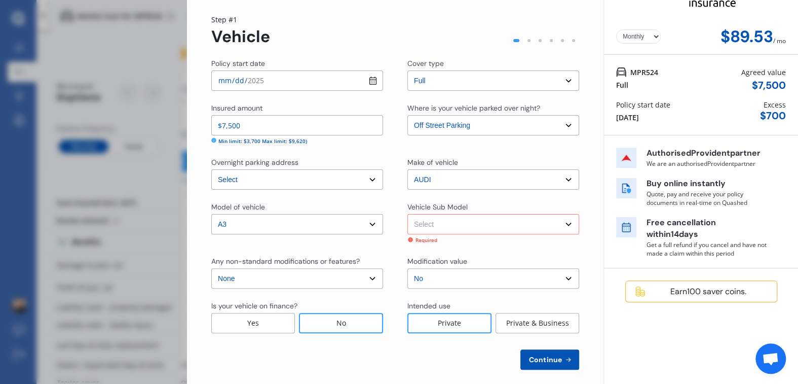
select select "NZVAUDI2011AED7"
click at [408, 214] on select "Select A3 "TFSI Sportback 5dr S-Tronic 7sp 1.4T (16"" Wheels) MY12" A3 "TFSI Sp…" at bounding box center [494, 224] width 172 height 20
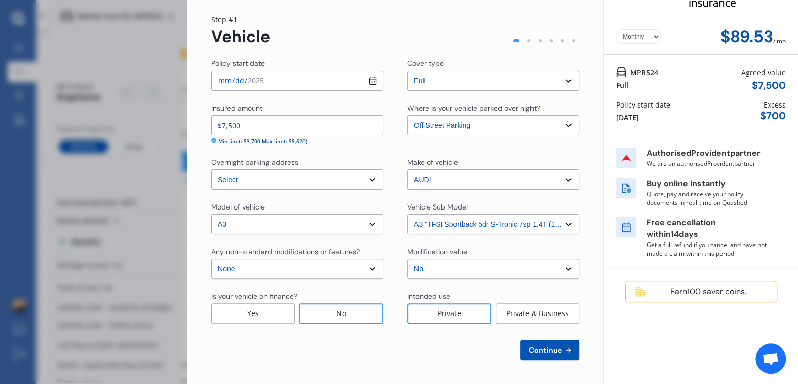
click at [533, 354] on button "Continue" at bounding box center [550, 350] width 59 height 20
select select "06"
select select "11"
select select "1975"
select select "NZ_FULL"
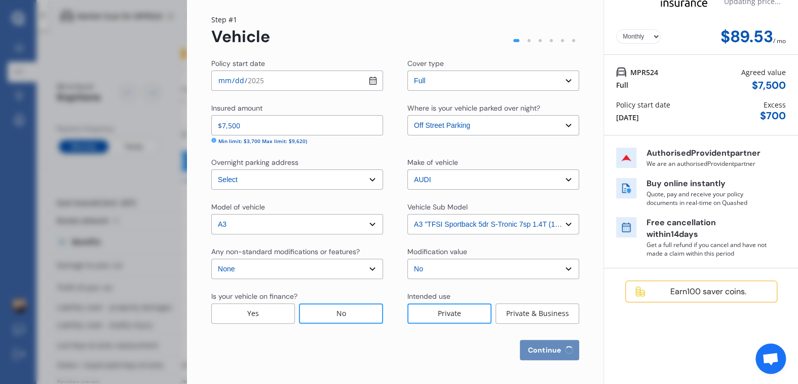
select select "0"
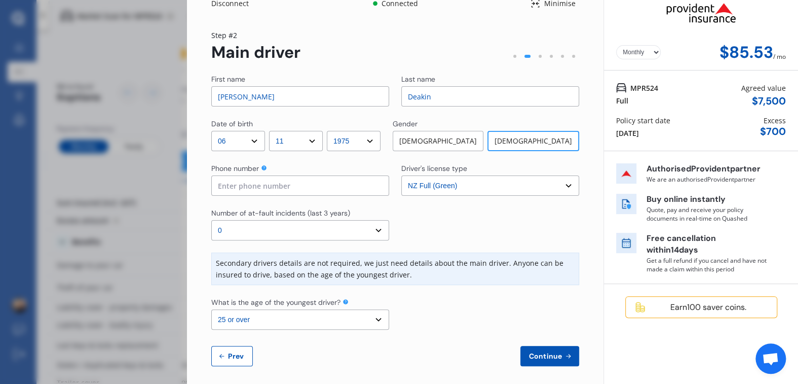
scroll to position [17, 0]
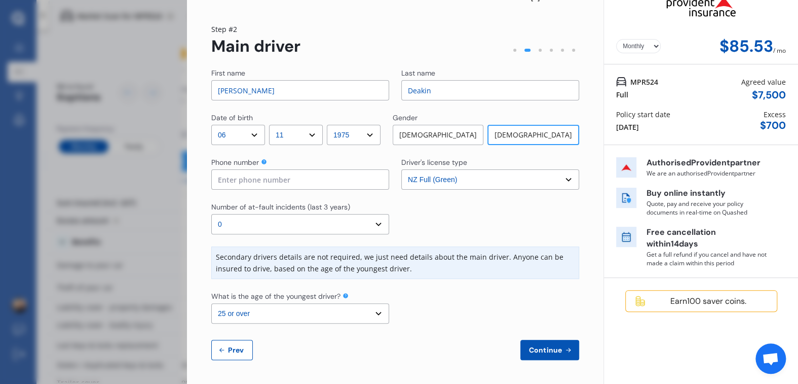
click at [376, 312] on select "Select the age of the youngest driver. 16 17 18 19 20 21 22 23 24 25 or over" at bounding box center [300, 313] width 178 height 20
select select "17"
click at [211, 303] on select "Select the age of the youngest driver. 16 17 18 19 20 21 22 23 24 25 or over" at bounding box center [300, 313] width 178 height 20
click at [537, 346] on span "Continue" at bounding box center [545, 350] width 37 height 8
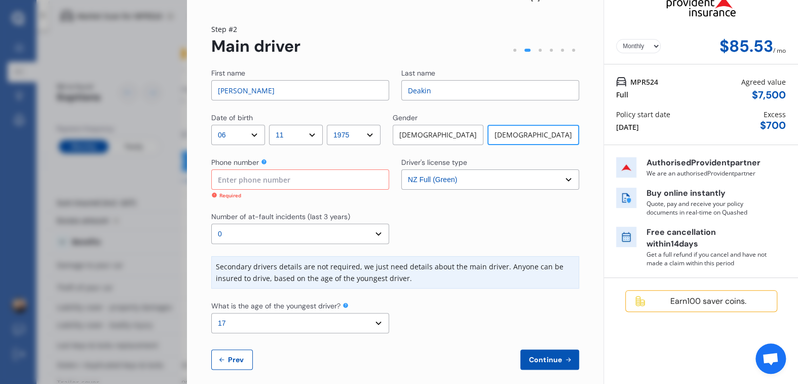
click at [276, 179] on input at bounding box center [300, 179] width 178 height 20
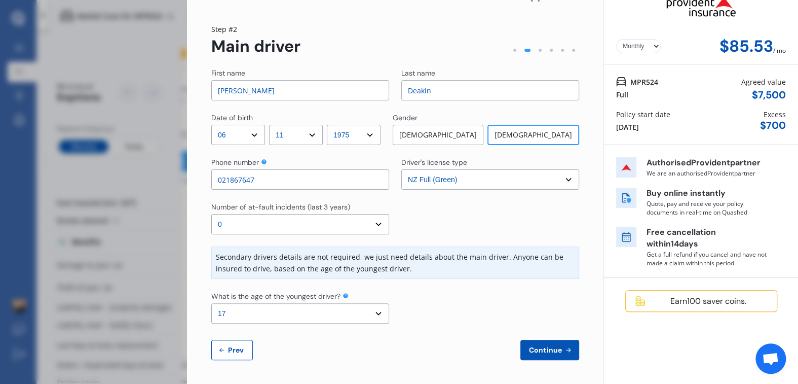
type input "021867647"
click at [530, 353] on span "Continue" at bounding box center [545, 350] width 37 height 8
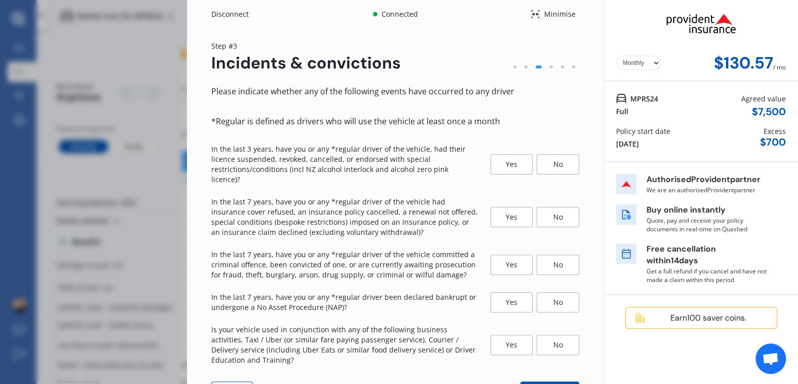
scroll to position [31, 0]
